Goal: Task Accomplishment & Management: Use online tool/utility

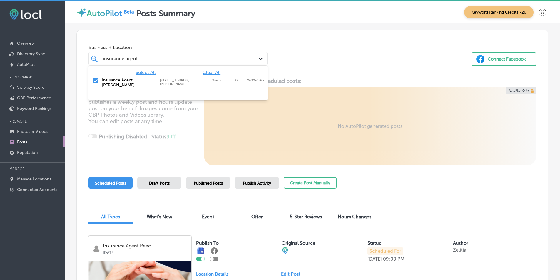
click at [260, 58] on icon "Path Created with Sketch." at bounding box center [260, 59] width 4 height 3
click at [146, 72] on span "Select All" at bounding box center [146, 73] width 20 height 6
click at [211, 73] on span "Clear All" at bounding box center [212, 73] width 18 height 6
click at [300, 70] on div "Business + Location option [STREET_ADDRESS][PERSON_NAME]. option [STREET_ADDRES…" at bounding box center [312, 52] width 471 height 45
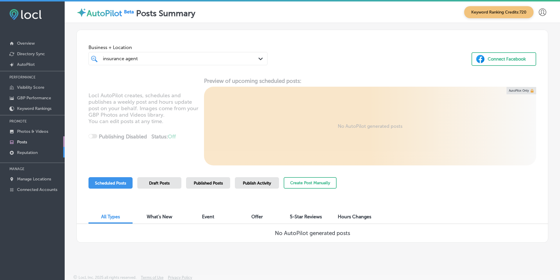
click at [34, 153] on p "Reputation" at bounding box center [27, 152] width 21 height 5
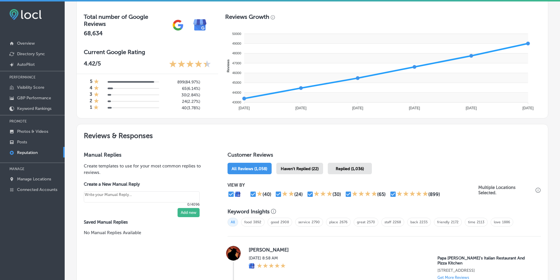
scroll to position [206, 0]
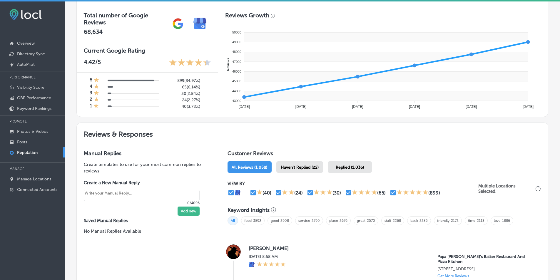
click at [293, 165] on span "Haven't Replied (22)" at bounding box center [300, 167] width 38 height 5
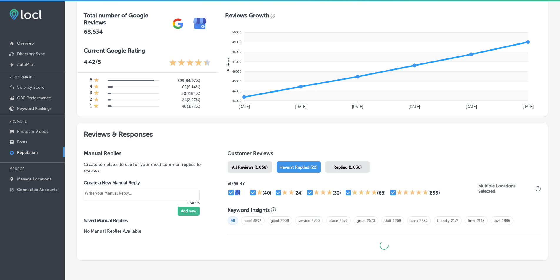
type textarea "x"
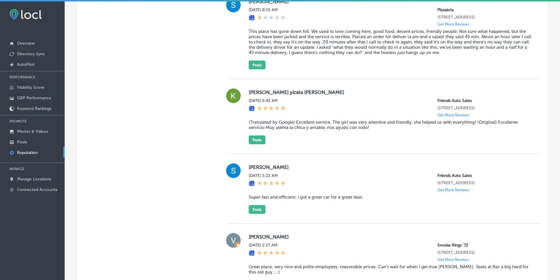
scroll to position [941, 0]
